Goal: Task Accomplishment & Management: Manage account settings

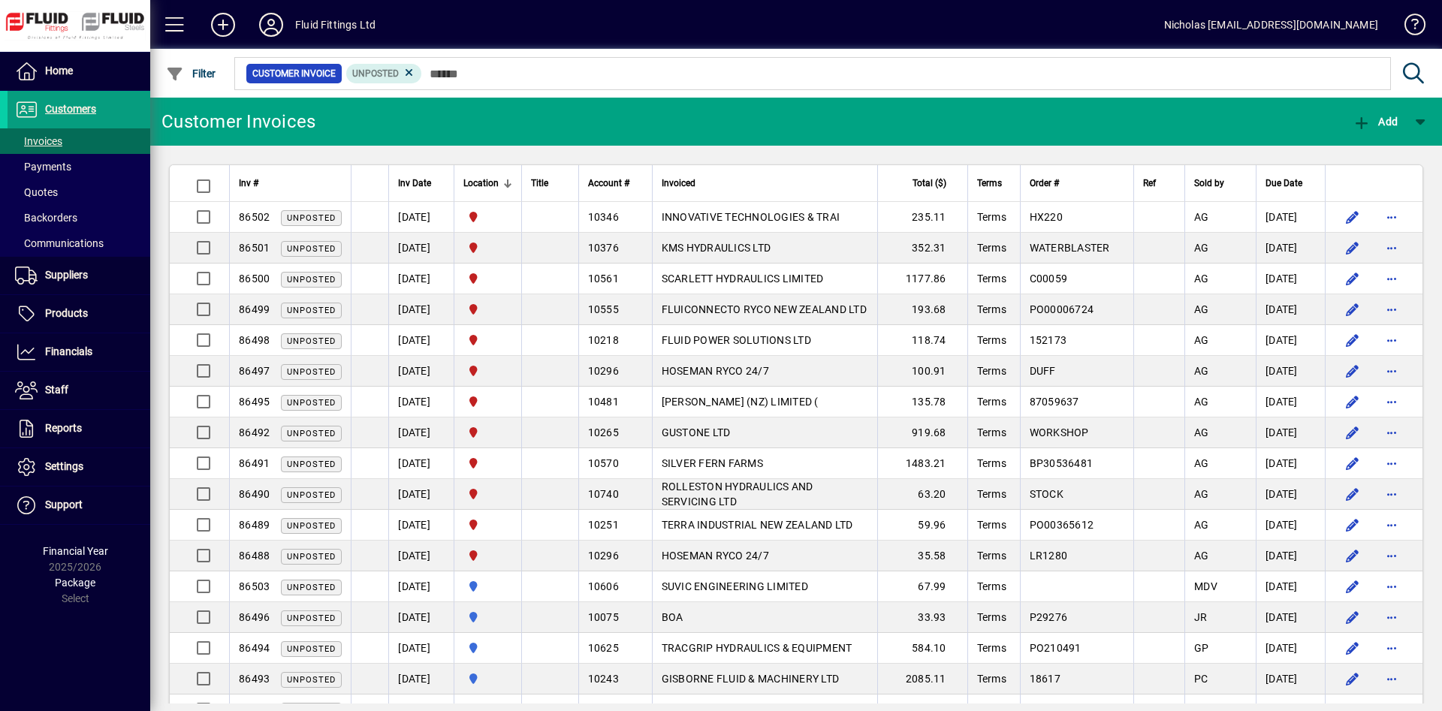
click at [509, 184] on div at bounding box center [508, 184] width 2 height 8
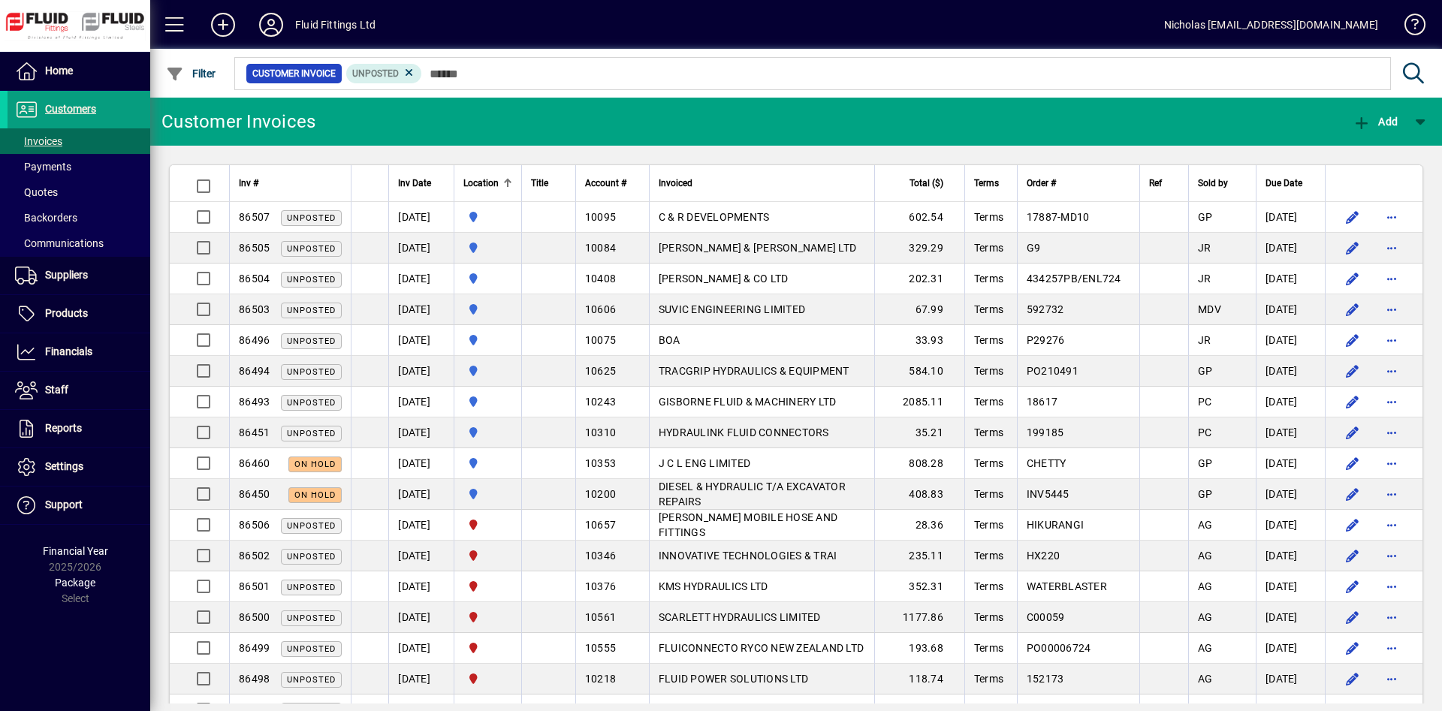
click at [521, 185] on th "Location" at bounding box center [488, 183] width 68 height 37
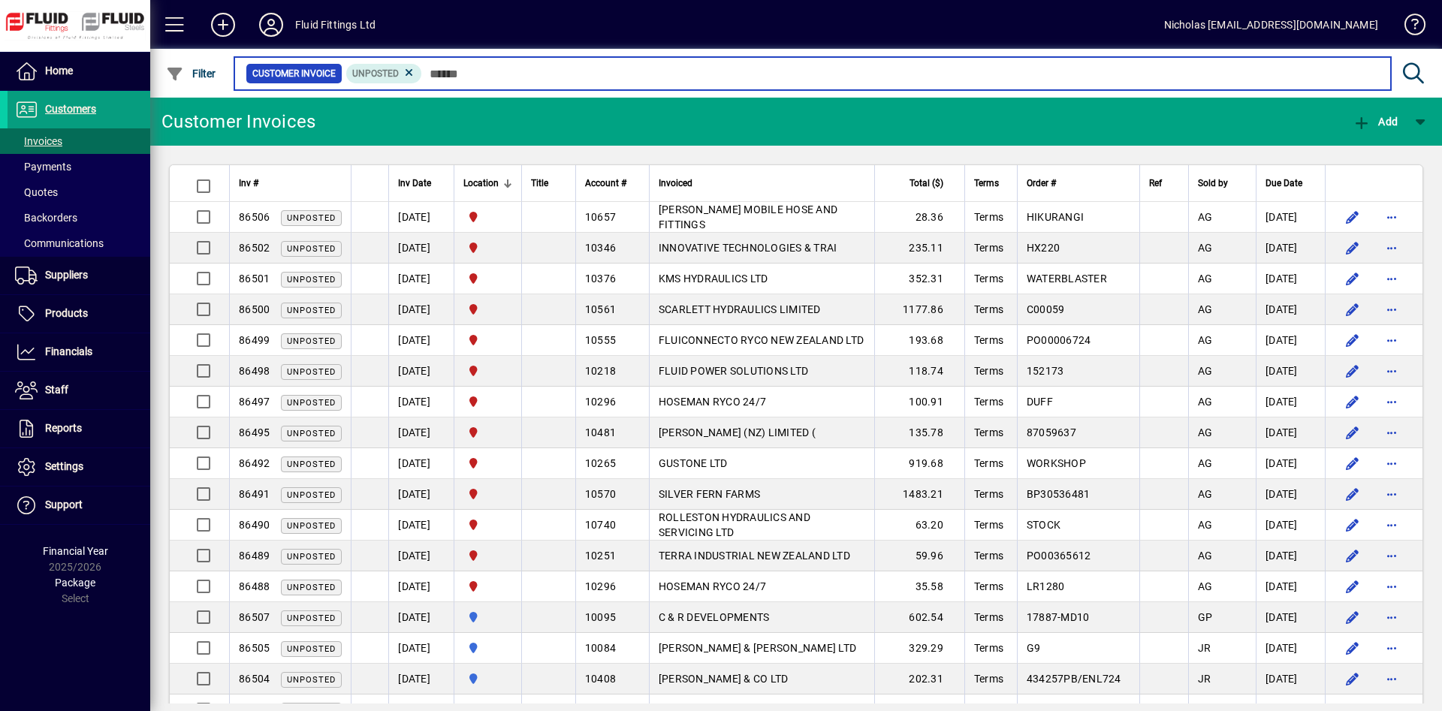
click at [868, 77] on input "text" at bounding box center [900, 73] width 957 height 21
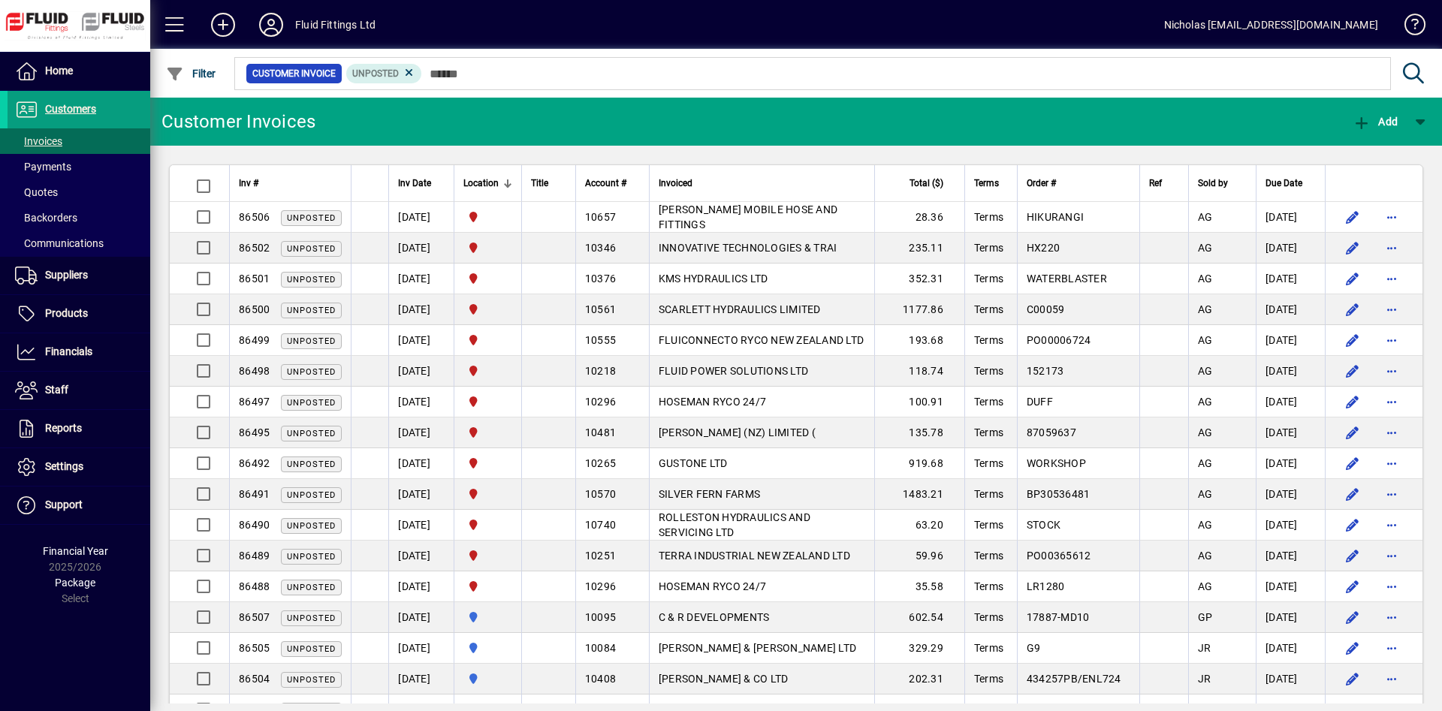
click at [512, 178] on div "Location" at bounding box center [487, 183] width 49 height 17
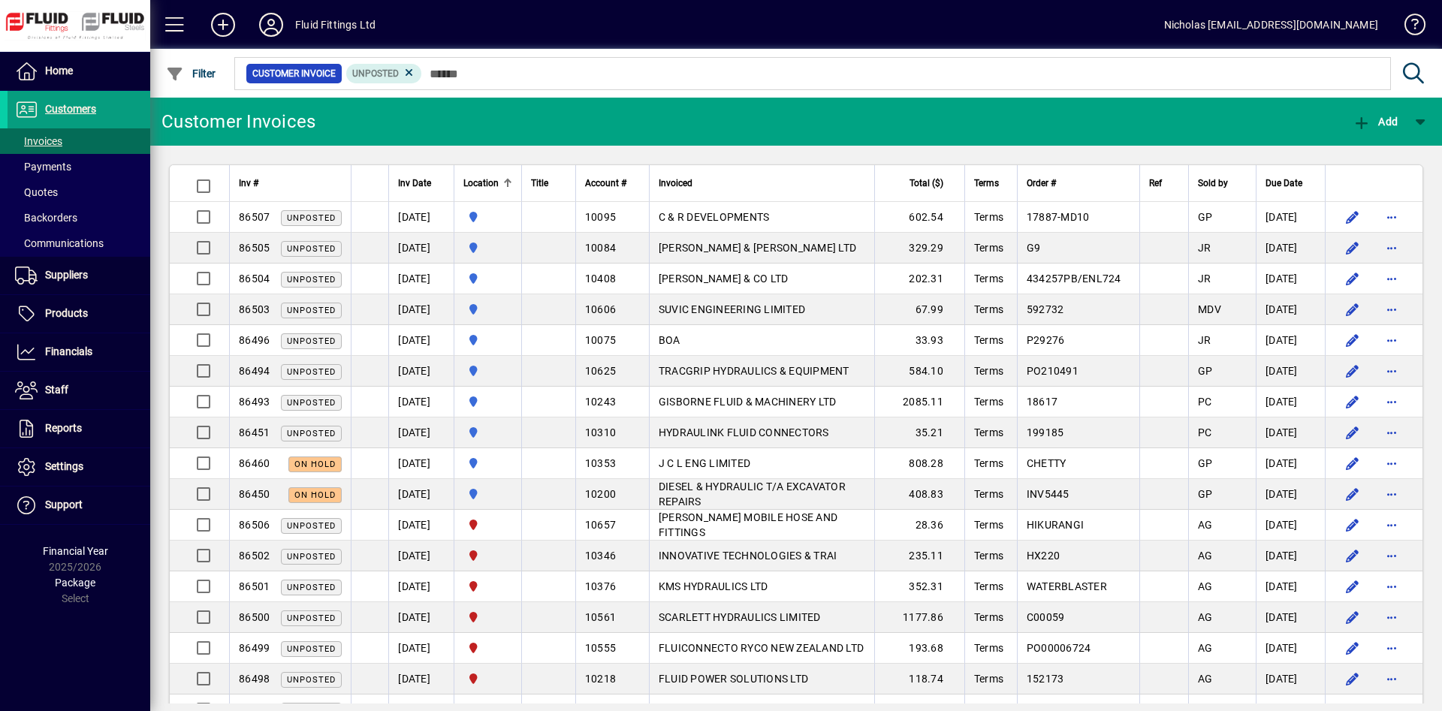
click at [512, 178] on div "Location" at bounding box center [487, 183] width 49 height 17
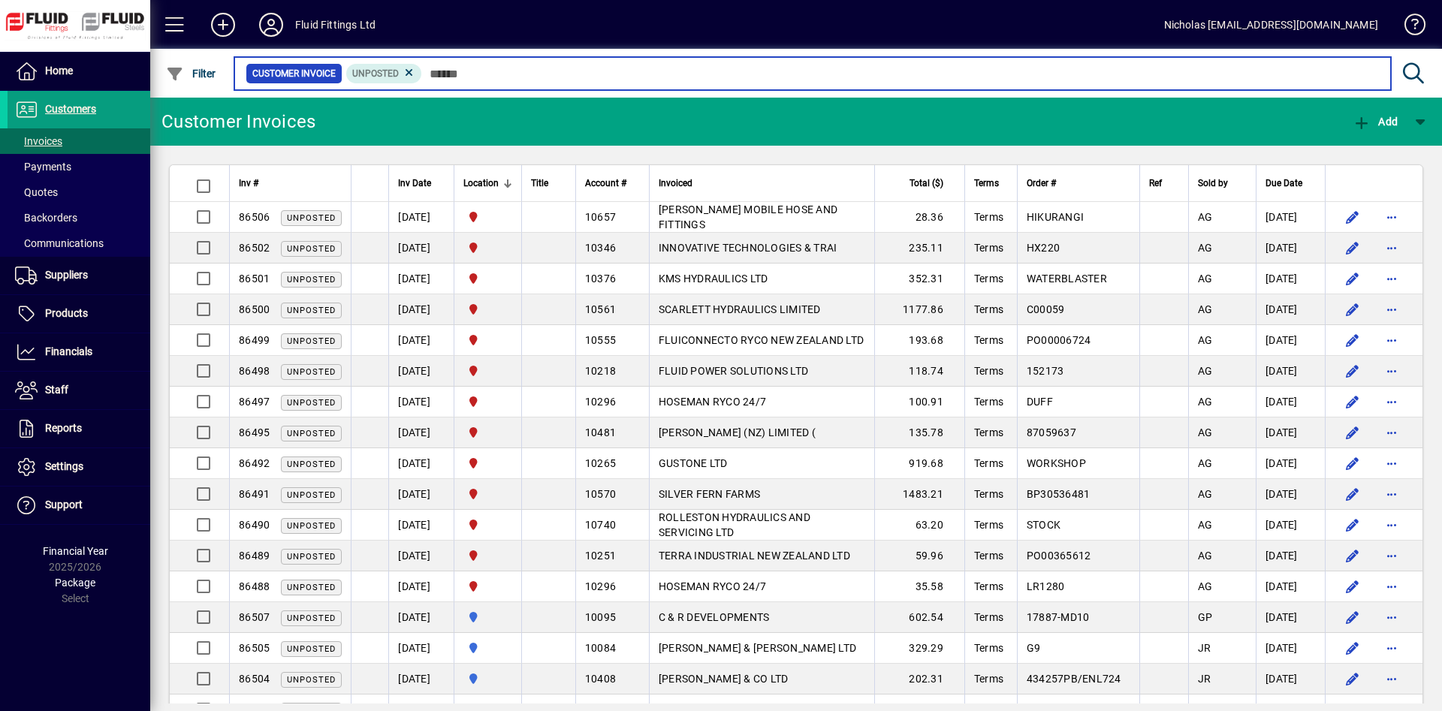
click at [747, 72] on input "text" at bounding box center [900, 73] width 957 height 21
